Goal: Task Accomplishment & Management: Manage account settings

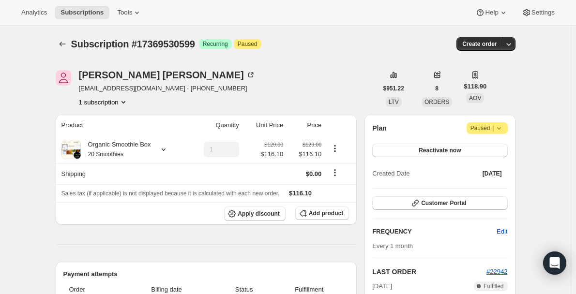
scroll to position [48, 0]
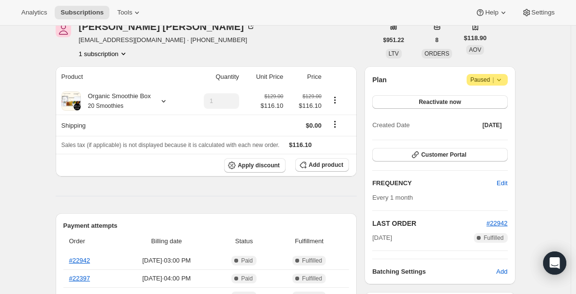
click at [163, 101] on icon at bounding box center [164, 101] width 4 height 2
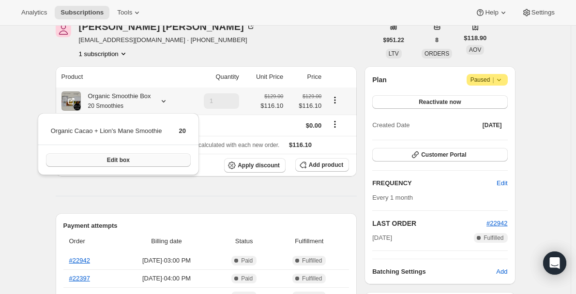
click at [152, 161] on button "Edit box" at bounding box center [118, 160] width 145 height 14
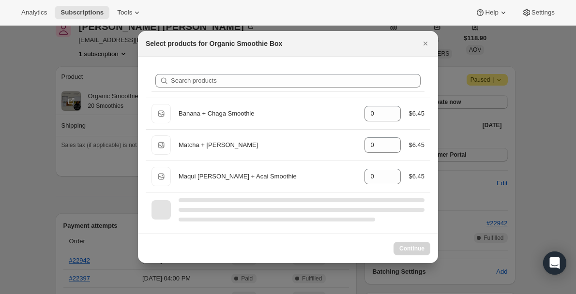
select select "gid://shopify/ProductVariant/47036929409255"
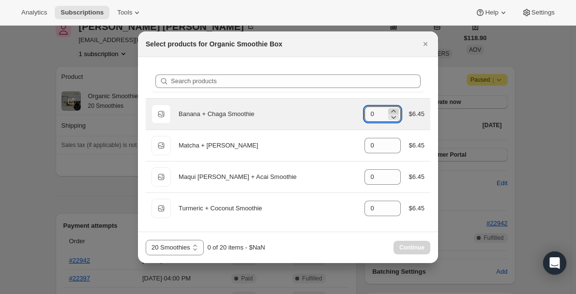
click at [395, 107] on icon ":rdj:" at bounding box center [393, 111] width 10 height 10
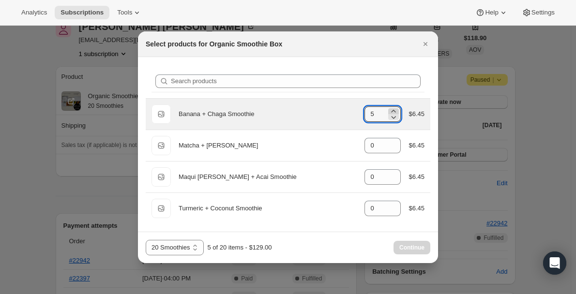
click at [395, 107] on icon ":rdj:" at bounding box center [393, 111] width 10 height 10
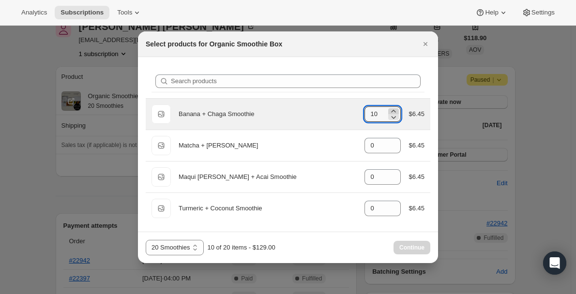
click at [395, 107] on icon ":rdj:" at bounding box center [393, 111] width 10 height 10
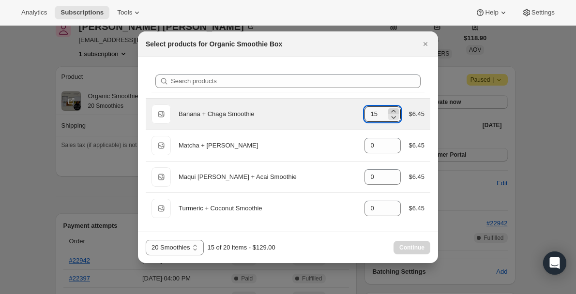
click at [395, 107] on icon ":rdj:" at bounding box center [393, 111] width 10 height 10
click at [393, 108] on icon ":rdj:" at bounding box center [393, 111] width 10 height 10
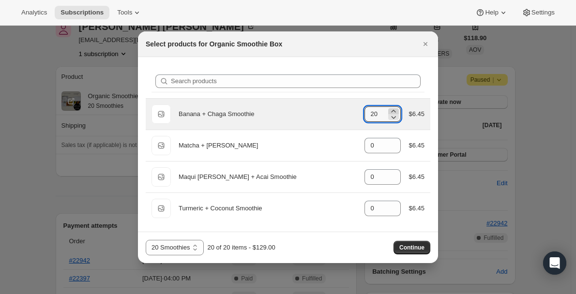
click at [393, 108] on icon ":rdj:" at bounding box center [393, 111] width 10 height 10
click at [390, 118] on icon ":rdj:" at bounding box center [393, 117] width 10 height 10
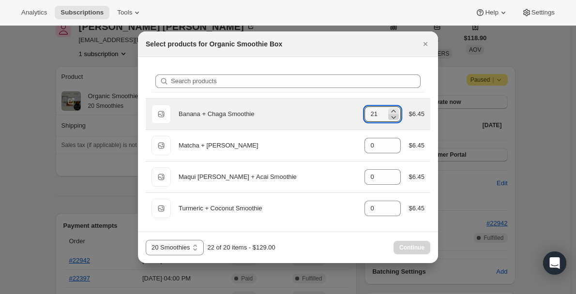
click at [390, 118] on icon ":rdj:" at bounding box center [393, 117] width 10 height 10
click at [396, 105] on div "Default Title Banana + Chaga Smoothie gid://shopify/ProductVariant/406758101812…" at bounding box center [287, 113] width 273 height 19
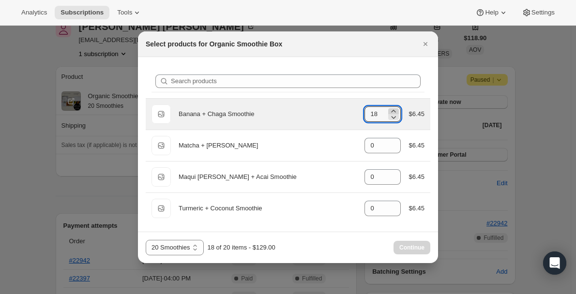
click at [394, 110] on icon ":rdj:" at bounding box center [393, 111] width 4 height 2
type input "20"
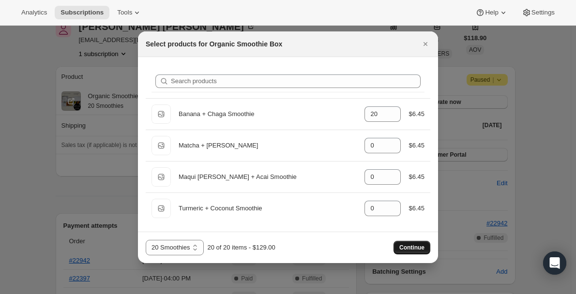
click at [411, 246] on span "Continue" at bounding box center [411, 248] width 25 height 8
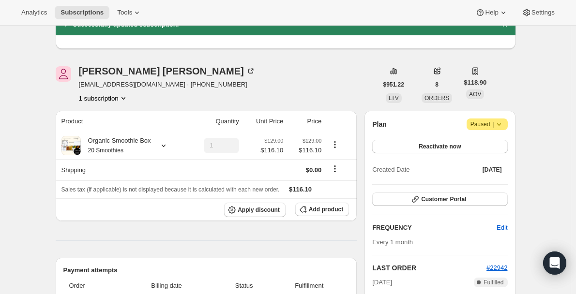
click at [504, 126] on icon at bounding box center [499, 124] width 10 height 10
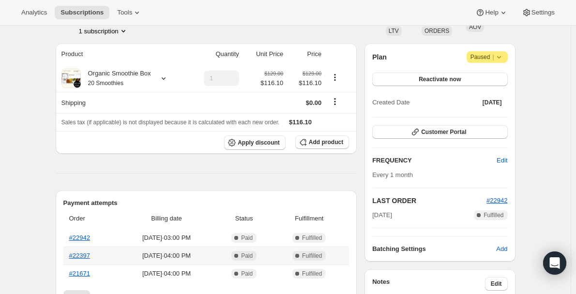
scroll to position [97, 0]
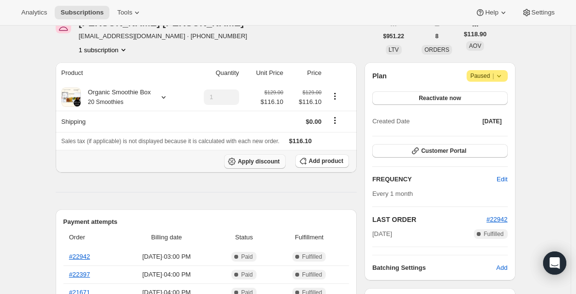
click at [255, 160] on span "Apply discount" at bounding box center [259, 162] width 42 height 8
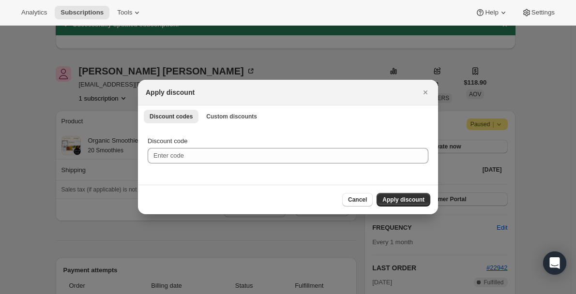
scroll to position [0, 0]
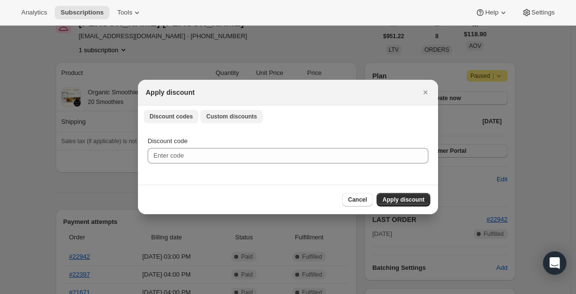
click at [224, 116] on span "Custom discounts" at bounding box center [231, 117] width 51 height 8
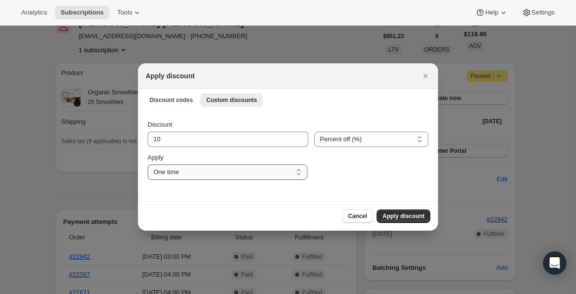
drag, startPoint x: 192, startPoint y: 173, endPoint x: 194, endPoint y: 179, distance: 6.3
click at [192, 173] on select "One time Specify instances... Indefinitely" at bounding box center [228, 171] width 160 height 15
select select "indefinitely"
click at [148, 164] on select "One time Specify instances... Indefinitely" at bounding box center [228, 171] width 160 height 15
click at [396, 214] on span "Apply discount" at bounding box center [403, 216] width 42 height 8
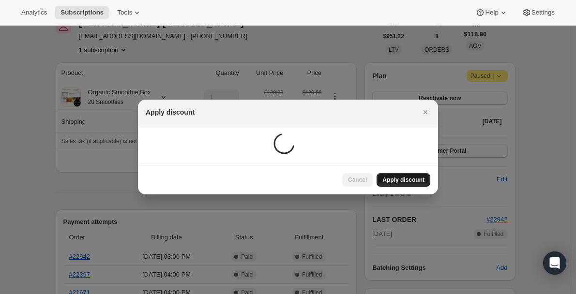
scroll to position [97, 0]
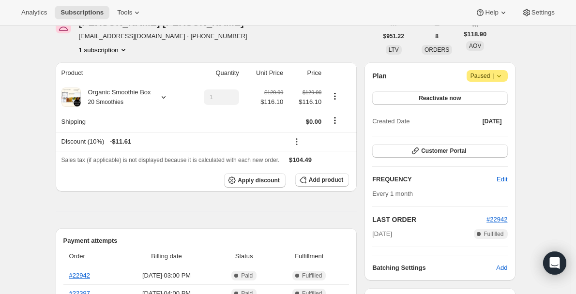
click at [503, 73] on icon at bounding box center [499, 76] width 10 height 10
click at [426, 80] on div "Plan Attention Paused |" at bounding box center [439, 76] width 135 height 12
click at [435, 100] on span "Reactivate now" at bounding box center [439, 98] width 42 height 8
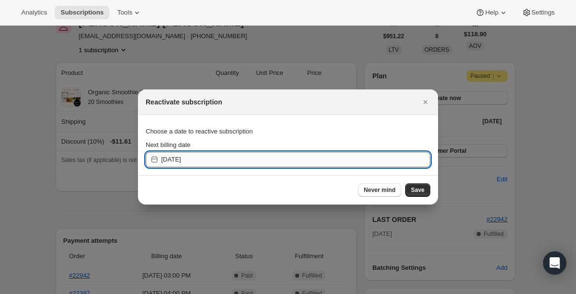
click at [275, 165] on input "[DATE]" at bounding box center [295, 159] width 269 height 15
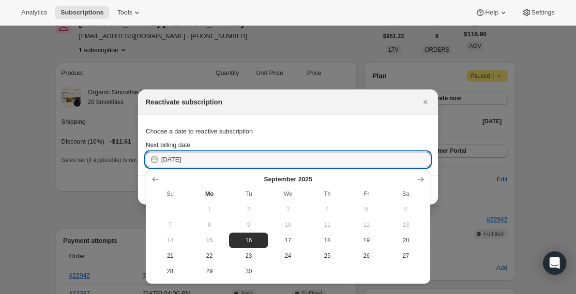
click at [200, 12] on div "Analytics Subscriptions Tools Help Settings" at bounding box center [288, 13] width 576 height 26
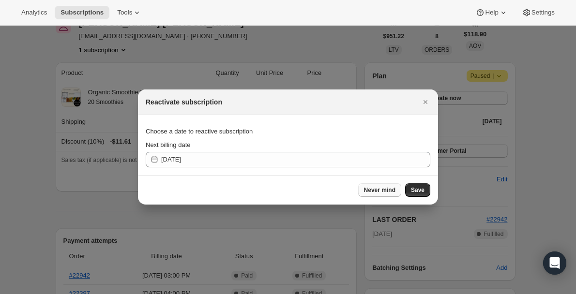
click at [380, 190] on span "Never mind" at bounding box center [379, 190] width 31 height 8
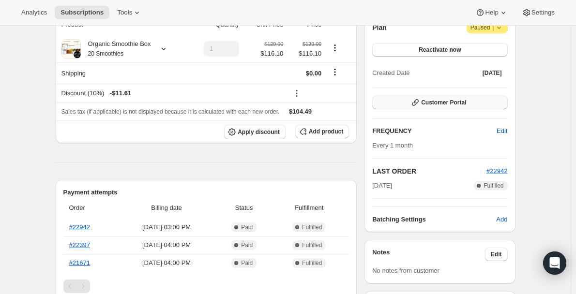
scroll to position [97, 0]
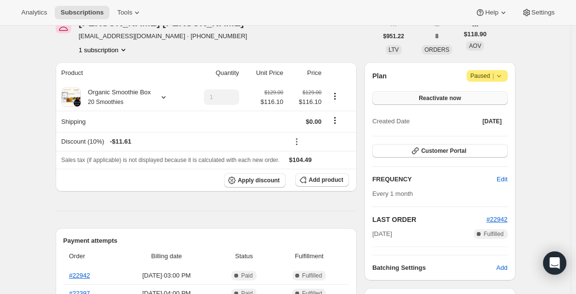
click at [473, 102] on button "Reactivate now" at bounding box center [439, 98] width 135 height 14
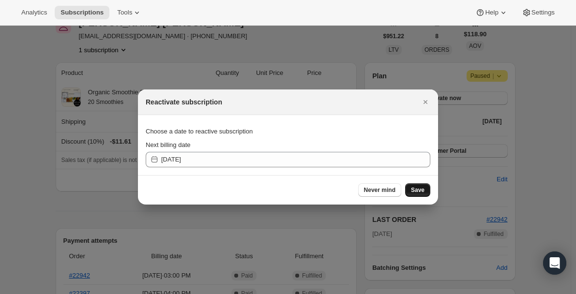
click at [414, 190] on span "Save" at bounding box center [418, 190] width 14 height 8
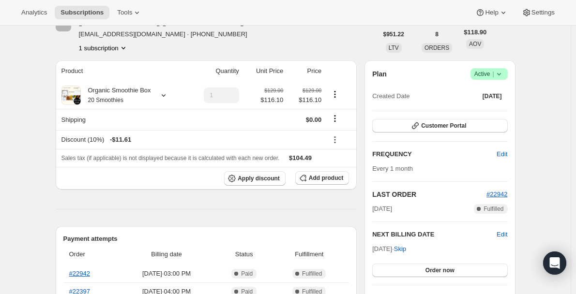
scroll to position [194, 0]
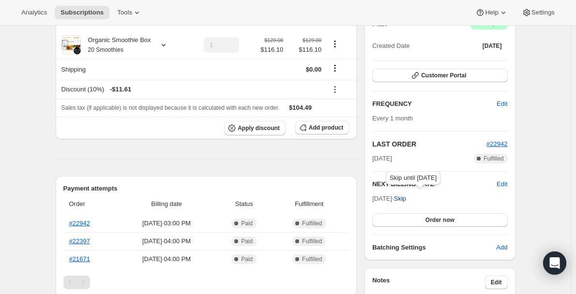
click at [406, 199] on span "Skip" at bounding box center [400, 199] width 12 height 10
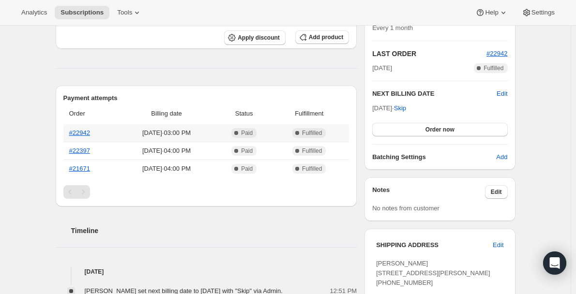
scroll to position [339, 0]
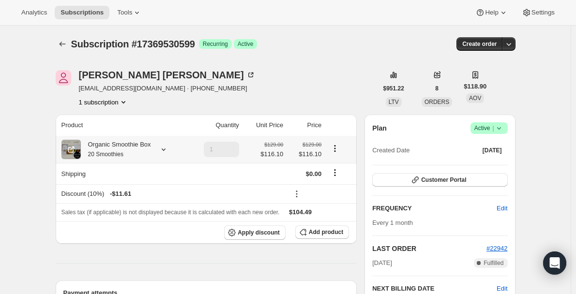
click at [163, 148] on icon at bounding box center [164, 150] width 10 height 10
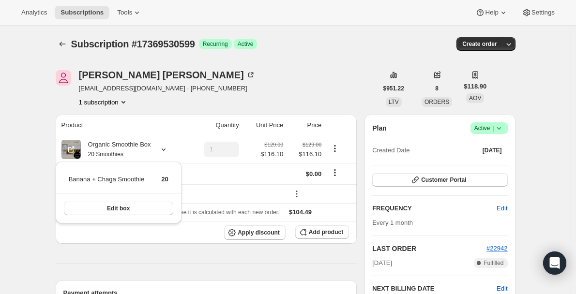
click at [270, 85] on div "[PERSON_NAME] [EMAIL_ADDRESS][DOMAIN_NAME] · [PHONE_NUMBER] 1 subscription" at bounding box center [217, 88] width 322 height 37
